Goal: Obtain resource: Download file/media

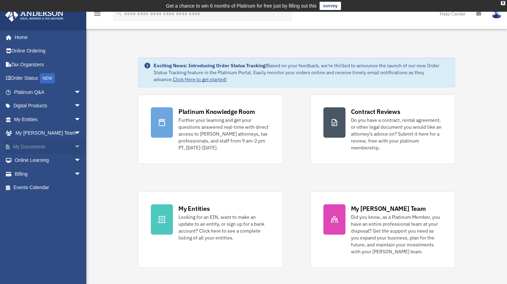
click at [32, 144] on link "My Documents arrow_drop_down" at bounding box center [48, 147] width 87 height 14
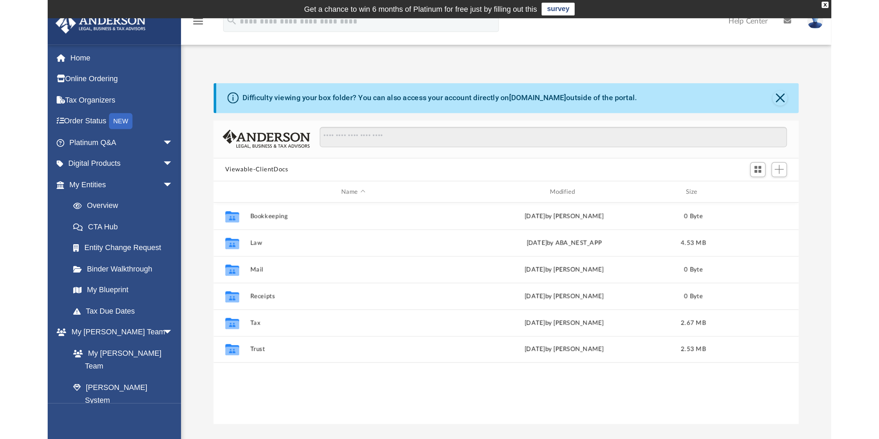
scroll to position [152, 374]
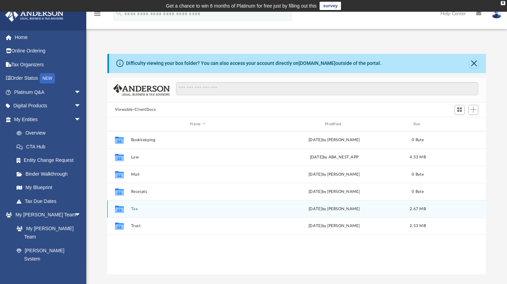
click at [135, 210] on button "Tax" at bounding box center [198, 209] width 134 height 4
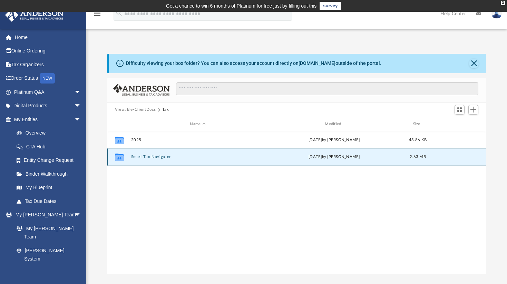
click at [155, 156] on button "Smart Tax Navigator" at bounding box center [198, 157] width 134 height 4
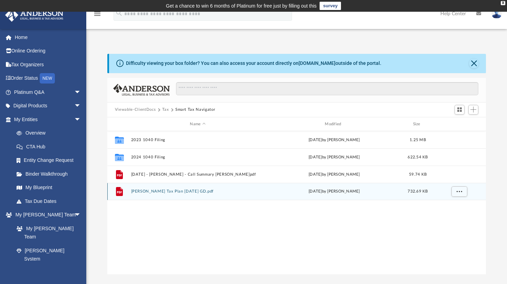
click at [178, 191] on button "Kennedy, Mary Tax Plan 2025-08-18 GD.pdf" at bounding box center [198, 192] width 134 height 4
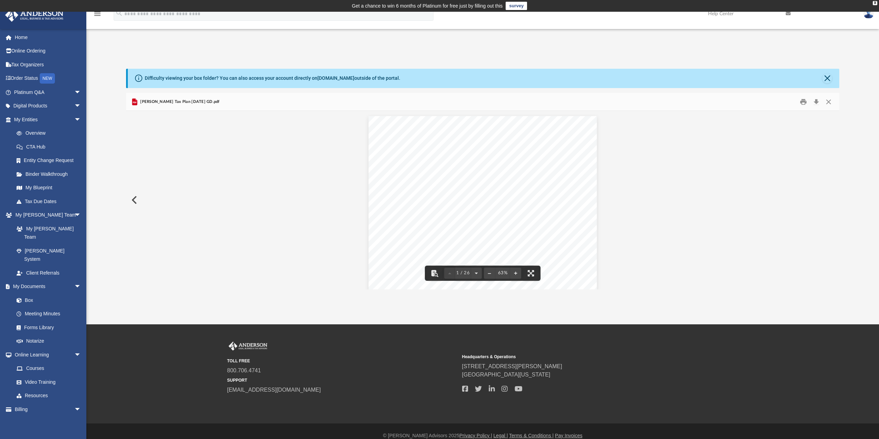
scroll to position [152, 708]
click at [465, 274] on span "1 / 26" at bounding box center [463, 273] width 16 height 4
click at [477, 270] on button "File preview" at bounding box center [476, 270] width 11 height 15
click at [477, 269] on button "File preview" at bounding box center [476, 272] width 11 height 15
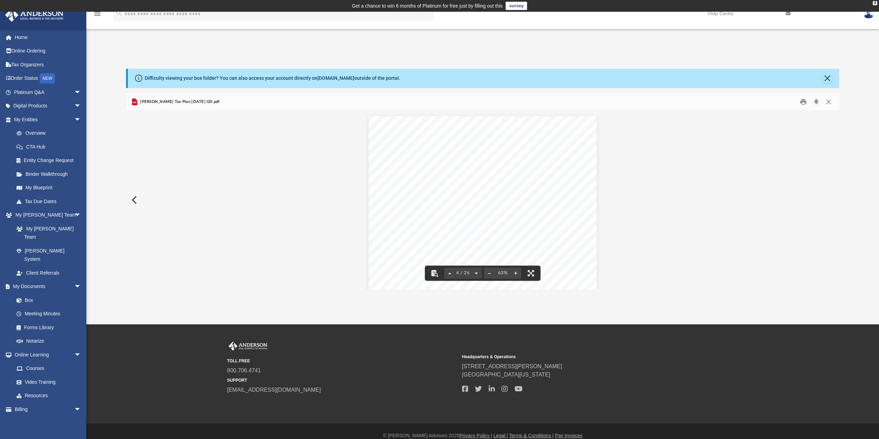
click at [479, 270] on button "File preview" at bounding box center [476, 272] width 11 height 15
click at [475, 270] on button "File preview" at bounding box center [476, 272] width 11 height 15
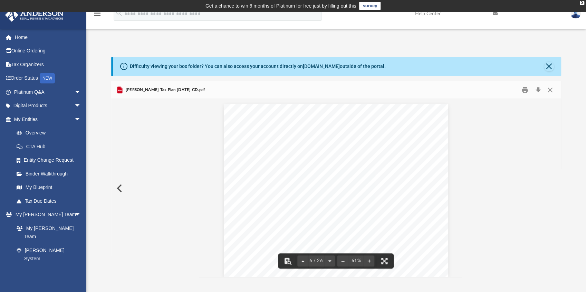
scroll to position [934, 0]
click at [330, 262] on button "File preview" at bounding box center [329, 261] width 11 height 15
click at [328, 259] on button "File preview" at bounding box center [329, 261] width 11 height 15
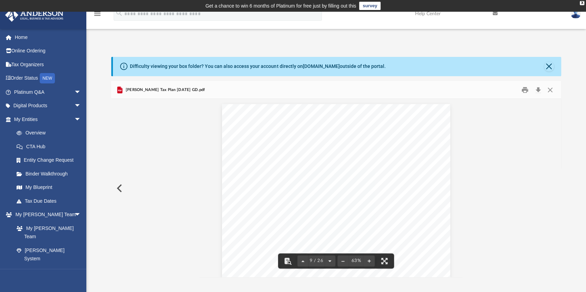
click at [328, 259] on button "File preview" at bounding box center [329, 261] width 11 height 15
click at [330, 261] on button "File preview" at bounding box center [331, 261] width 11 height 15
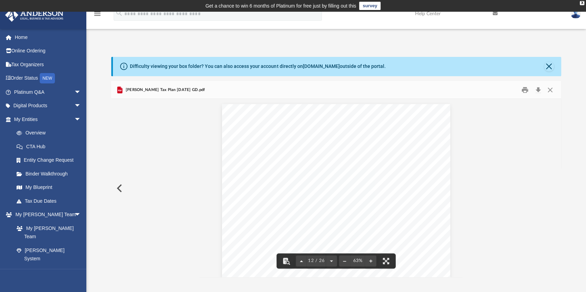
click at [302, 262] on button "File preview" at bounding box center [301, 261] width 11 height 15
click at [328, 260] on button "File preview" at bounding box center [331, 261] width 11 height 15
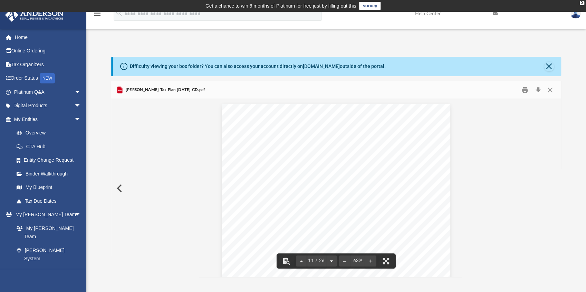
click at [333, 260] on button "File preview" at bounding box center [331, 261] width 11 height 15
click at [332, 262] on button "File preview" at bounding box center [331, 261] width 11 height 15
click at [330, 261] on button "File preview" at bounding box center [331, 261] width 11 height 15
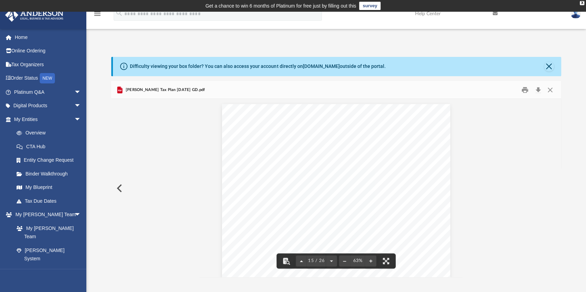
click at [299, 261] on button "File preview" at bounding box center [301, 261] width 11 height 15
click at [331, 260] on button "File preview" at bounding box center [331, 261] width 11 height 15
click at [331, 261] on button "File preview" at bounding box center [331, 261] width 11 height 15
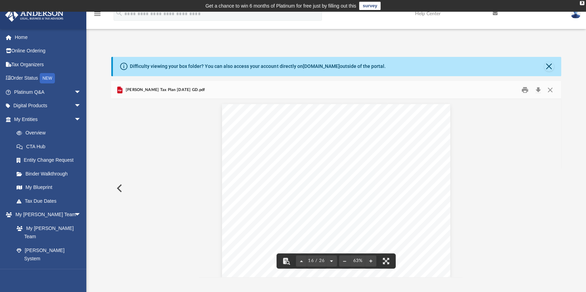
click at [331, 261] on button "File preview" at bounding box center [331, 261] width 11 height 15
click at [330, 260] on button "File preview" at bounding box center [331, 261] width 11 height 15
click at [331, 261] on button "File preview" at bounding box center [331, 261] width 11 height 15
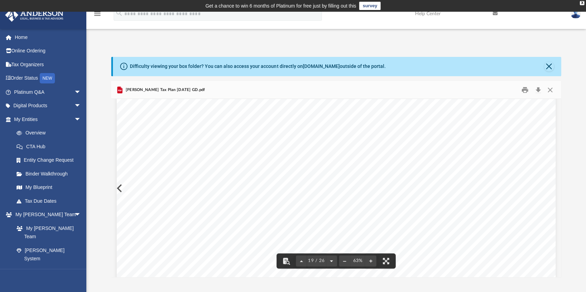
scroll to position [3577, 0]
click at [331, 261] on button "File preview" at bounding box center [331, 261] width 11 height 15
click at [330, 261] on button "File preview" at bounding box center [331, 261] width 11 height 15
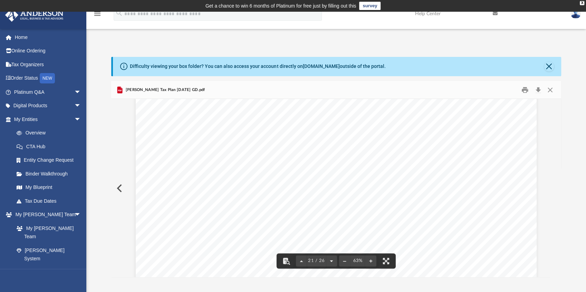
click at [330, 261] on button "File preview" at bounding box center [331, 261] width 11 height 15
click at [331, 261] on button "File preview" at bounding box center [331, 261] width 11 height 15
click at [332, 261] on button "File preview" at bounding box center [331, 261] width 11 height 15
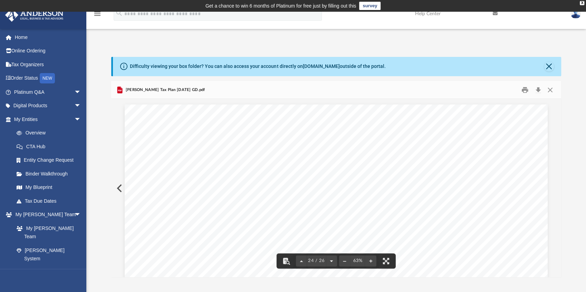
scroll to position [4911, 0]
click at [331, 260] on button "File preview" at bounding box center [331, 261] width 11 height 15
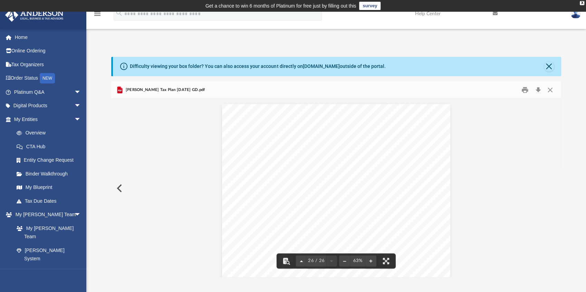
click at [301, 262] on button "File preview" at bounding box center [301, 261] width 11 height 15
click at [330, 260] on button "File preview" at bounding box center [331, 261] width 11 height 15
click at [512, 90] on button "Download" at bounding box center [538, 90] width 12 height 11
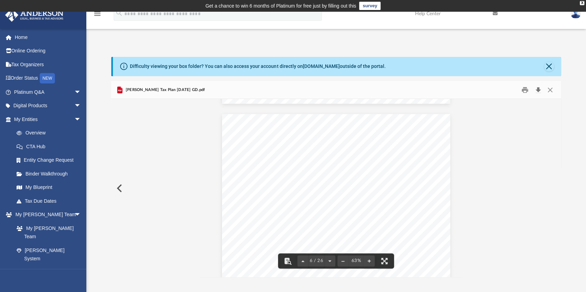
scroll to position [944, 0]
click at [119, 191] on button "Preview" at bounding box center [118, 188] width 15 height 19
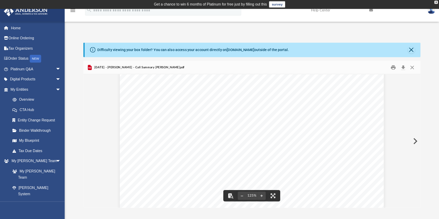
scroll to position [0, 0]
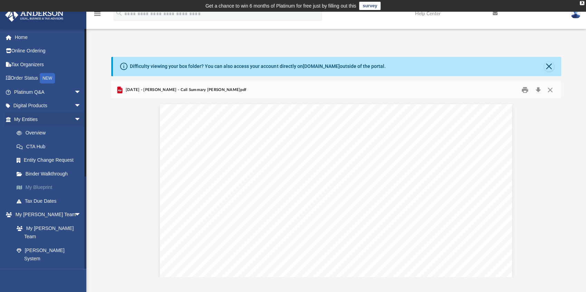
click at [48, 186] on link "My Blueprint" at bounding box center [51, 188] width 82 height 14
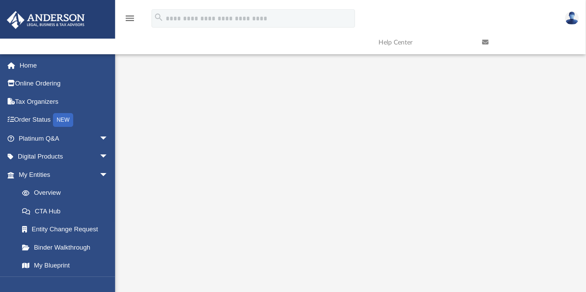
scroll to position [35, 0]
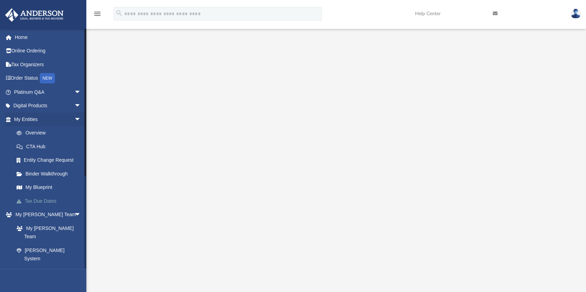
click at [41, 202] on link "Tax Due Dates" at bounding box center [51, 201] width 82 height 14
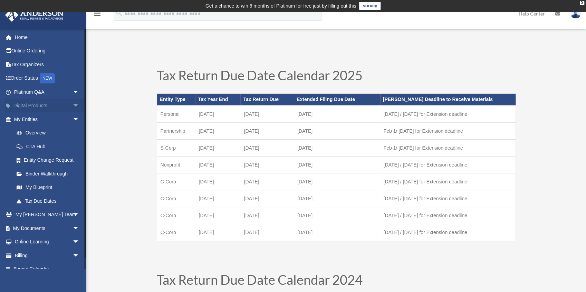
click at [28, 105] on link "Digital Products arrow_drop_down" at bounding box center [47, 106] width 85 height 14
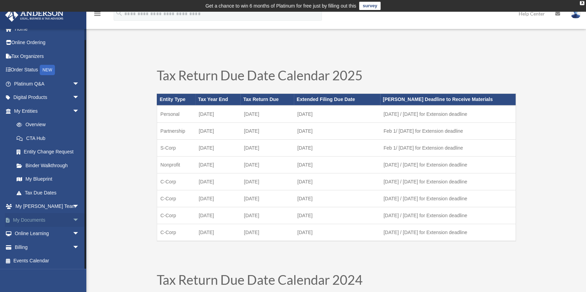
click at [39, 220] on link "My Documents arrow_drop_down" at bounding box center [47, 220] width 85 height 14
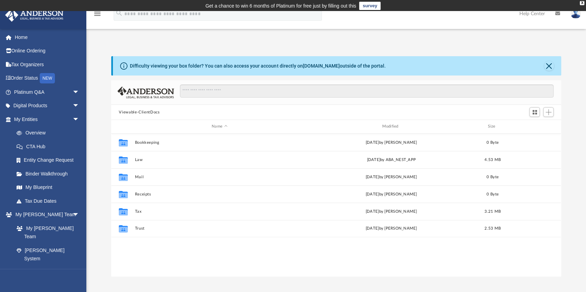
scroll to position [153, 446]
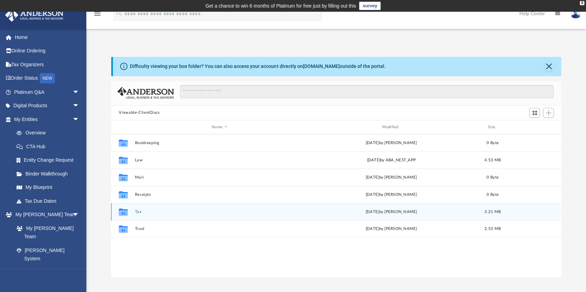
click at [139, 213] on button "Tax" at bounding box center [219, 212] width 169 height 4
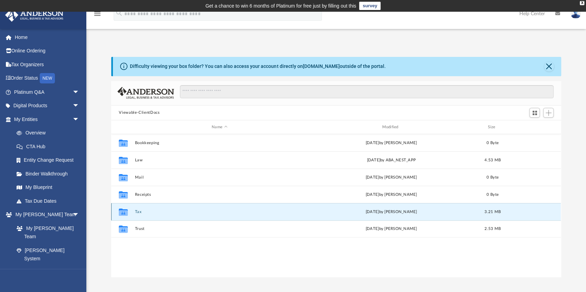
click at [139, 213] on button "Tax" at bounding box center [219, 212] width 169 height 4
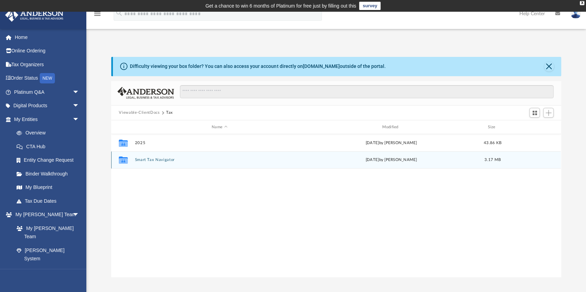
click at [164, 161] on button "Smart Tax Navigator" at bounding box center [219, 160] width 169 height 4
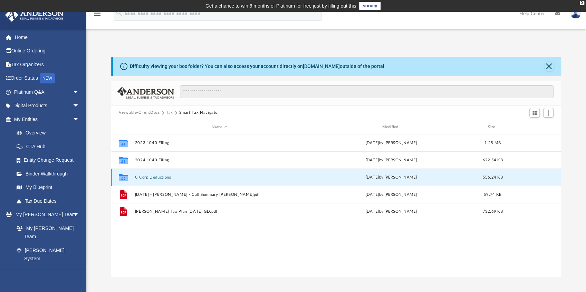
click at [159, 177] on button "C Corp Deductions" at bounding box center [219, 177] width 169 height 4
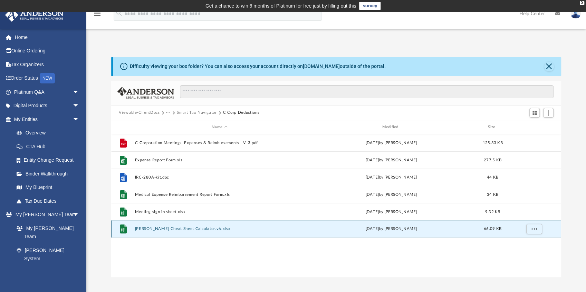
click at [175, 230] on button "Toby Cheat Sheet Calculator.v6.xlsx" at bounding box center [219, 229] width 169 height 4
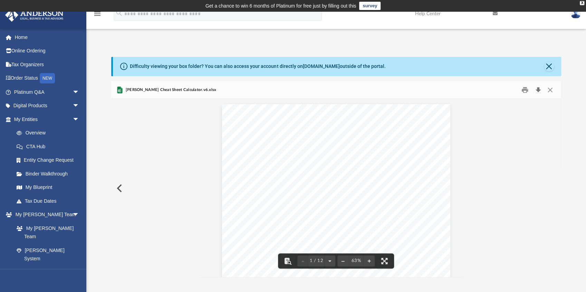
click at [538, 90] on button "Download" at bounding box center [538, 90] width 12 height 11
click at [551, 89] on button "Close" at bounding box center [550, 90] width 12 height 11
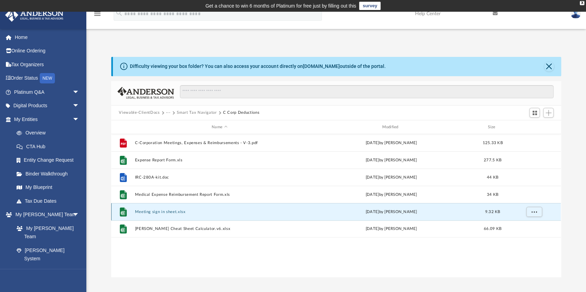
click at [166, 212] on button "Meeting sign in sheet.xlsx" at bounding box center [219, 212] width 169 height 4
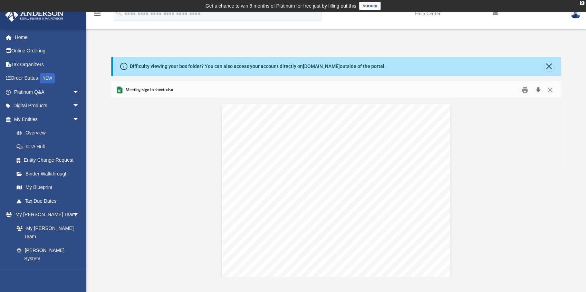
click at [537, 90] on button "Download" at bounding box center [538, 90] width 12 height 11
click at [551, 90] on button "Close" at bounding box center [550, 90] width 12 height 11
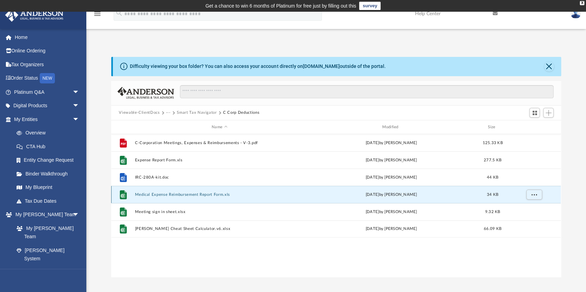
click at [185, 195] on button "Medical Expense Reimbursement Report Form.xls" at bounding box center [219, 195] width 169 height 4
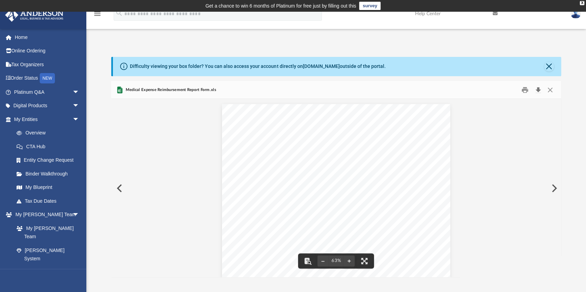
click at [536, 88] on button "Download" at bounding box center [538, 90] width 12 height 11
click at [550, 89] on button "Close" at bounding box center [550, 90] width 12 height 11
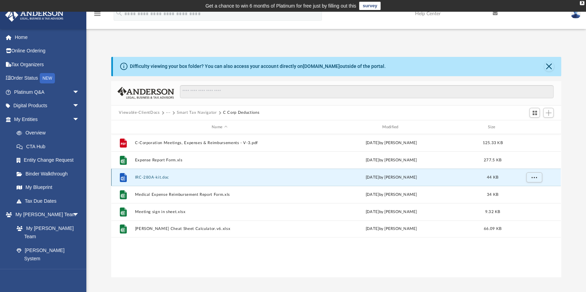
click at [159, 177] on button "IRC-280A-kit.doc" at bounding box center [219, 177] width 169 height 4
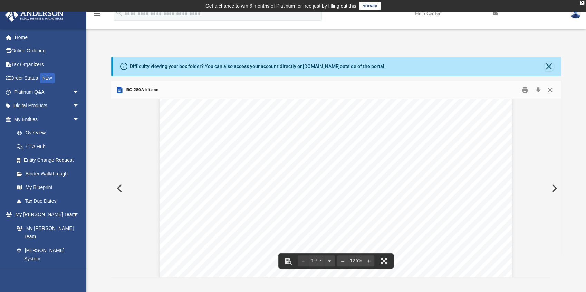
scroll to position [0, 0]
click at [537, 90] on button "Download" at bounding box center [538, 90] width 12 height 11
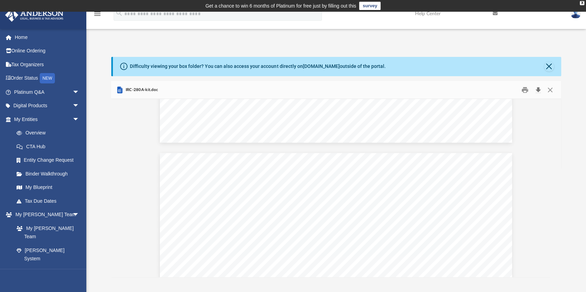
scroll to position [1450, 0]
click at [538, 89] on button "Download" at bounding box center [538, 90] width 12 height 11
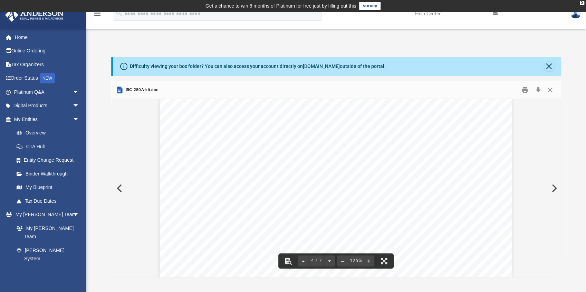
click at [554, 187] on button "Preview" at bounding box center [553, 188] width 15 height 19
click at [536, 90] on button "Download" at bounding box center [538, 90] width 12 height 11
click at [554, 184] on button "Preview" at bounding box center [553, 188] width 15 height 19
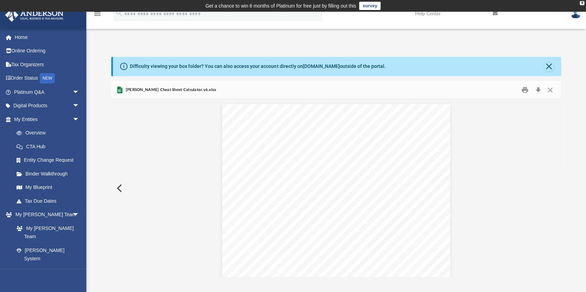
click at [548, 69] on button "Close" at bounding box center [549, 67] width 10 height 10
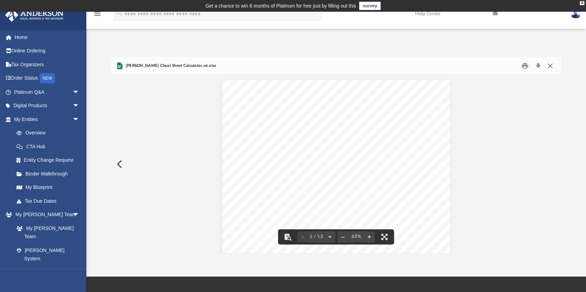
click at [548, 68] on button "Close" at bounding box center [550, 65] width 12 height 11
click at [548, 68] on input "Search files and folders" at bounding box center [367, 67] width 374 height 13
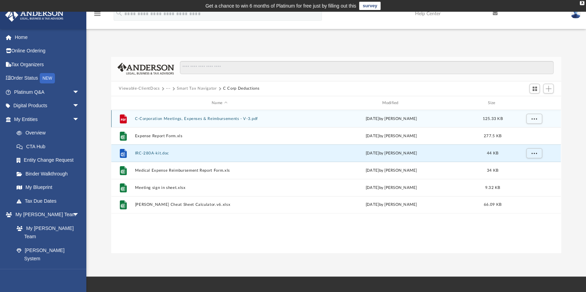
click at [150, 119] on button "C-Corporation Meetings, Expenses & Reimbursements - V-3.pdf" at bounding box center [219, 119] width 169 height 4
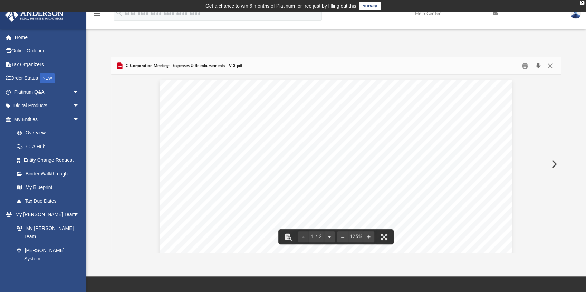
click at [537, 66] on button "Download" at bounding box center [538, 65] width 12 height 11
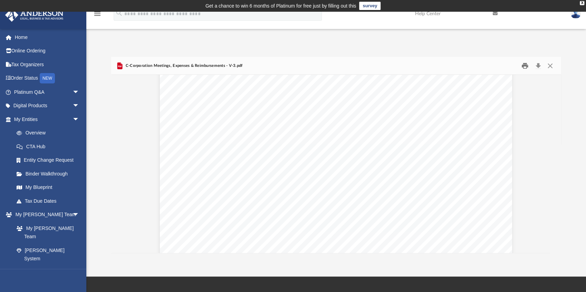
click at [521, 65] on button "Print" at bounding box center [525, 65] width 14 height 11
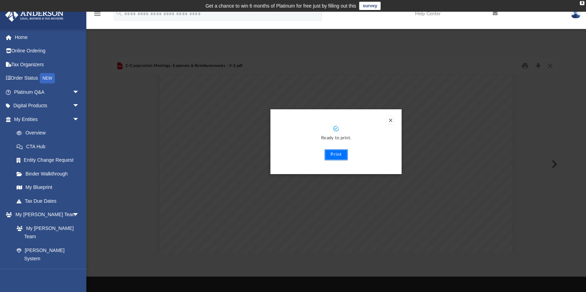
click at [333, 155] on button "Print" at bounding box center [336, 154] width 23 height 11
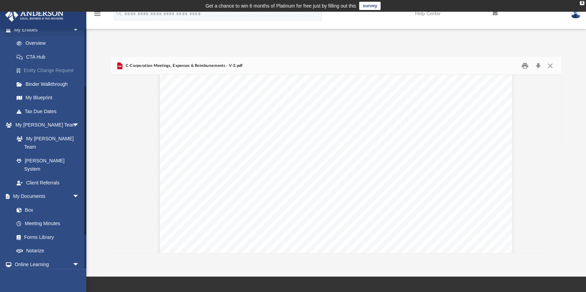
scroll to position [92, 0]
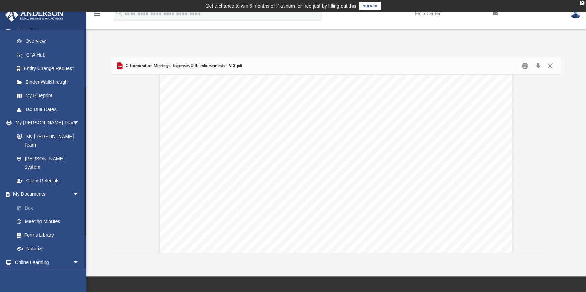
click at [29, 201] on link "Box" at bounding box center [50, 208] width 80 height 14
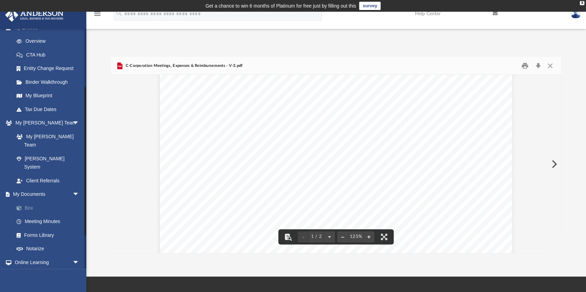
click at [30, 201] on link "Box" at bounding box center [50, 208] width 80 height 14
click at [31, 188] on link "My Documents arrow_drop_down" at bounding box center [47, 195] width 85 height 14
click at [551, 66] on button "Close" at bounding box center [550, 65] width 12 height 11
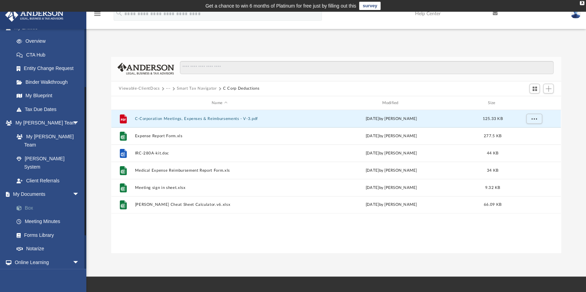
click at [29, 201] on link "Box" at bounding box center [50, 208] width 80 height 14
click at [142, 88] on button "Viewable-ClientDocs" at bounding box center [139, 89] width 41 height 6
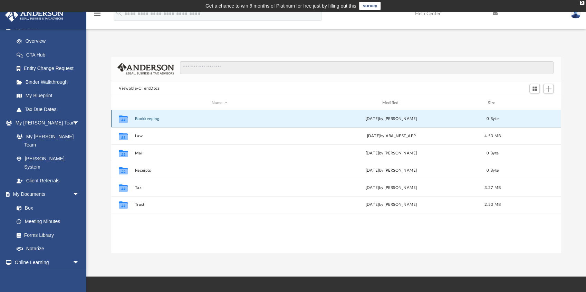
click at [142, 117] on button "Bookkeeping" at bounding box center [219, 119] width 169 height 4
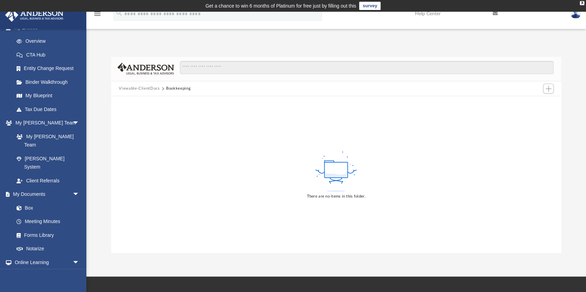
click at [153, 87] on button "Viewable-ClientDocs" at bounding box center [139, 89] width 41 height 6
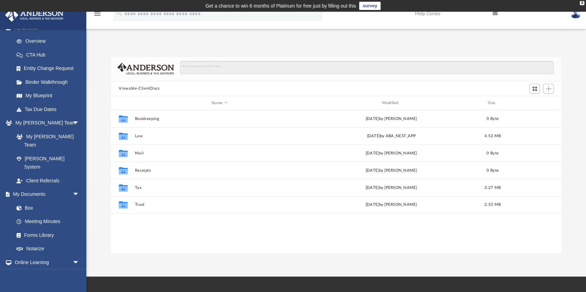
scroll to position [153, 446]
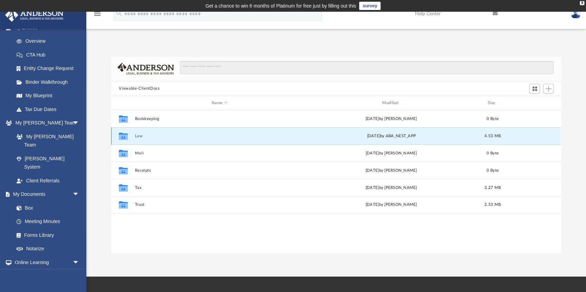
click at [141, 135] on button "Law" at bounding box center [219, 136] width 169 height 4
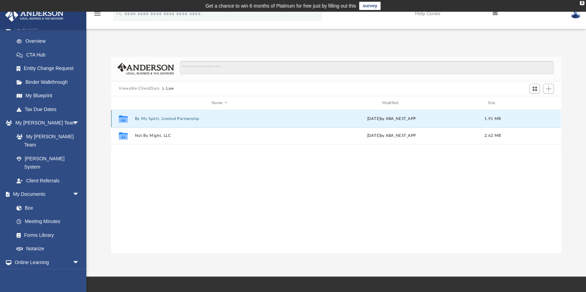
click at [174, 117] on button "By My Spirit, Limited Partnership" at bounding box center [219, 119] width 169 height 4
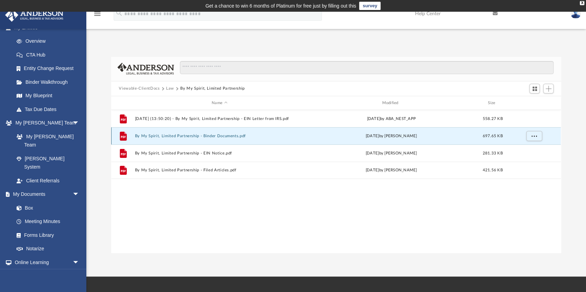
click at [219, 135] on button "By My Spirit, Limited Partnership - Binder Documents.pdf" at bounding box center [219, 136] width 169 height 4
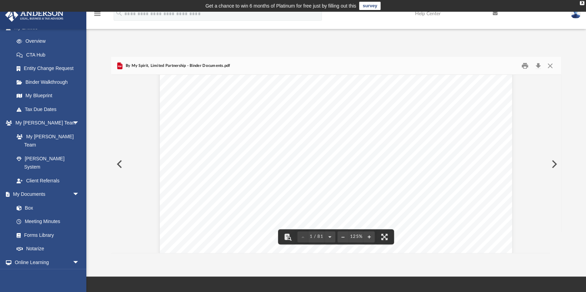
scroll to position [0, 0]
click at [50, 215] on link "Meeting Minutes" at bounding box center [50, 222] width 80 height 14
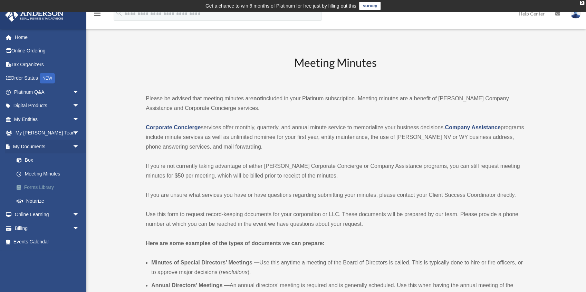
click at [31, 187] on link "Forms Library" at bounding box center [50, 188] width 80 height 14
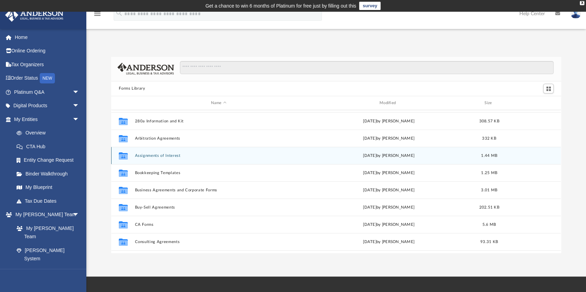
scroll to position [23, 0]
